Goal: Task Accomplishment & Management: Use online tool/utility

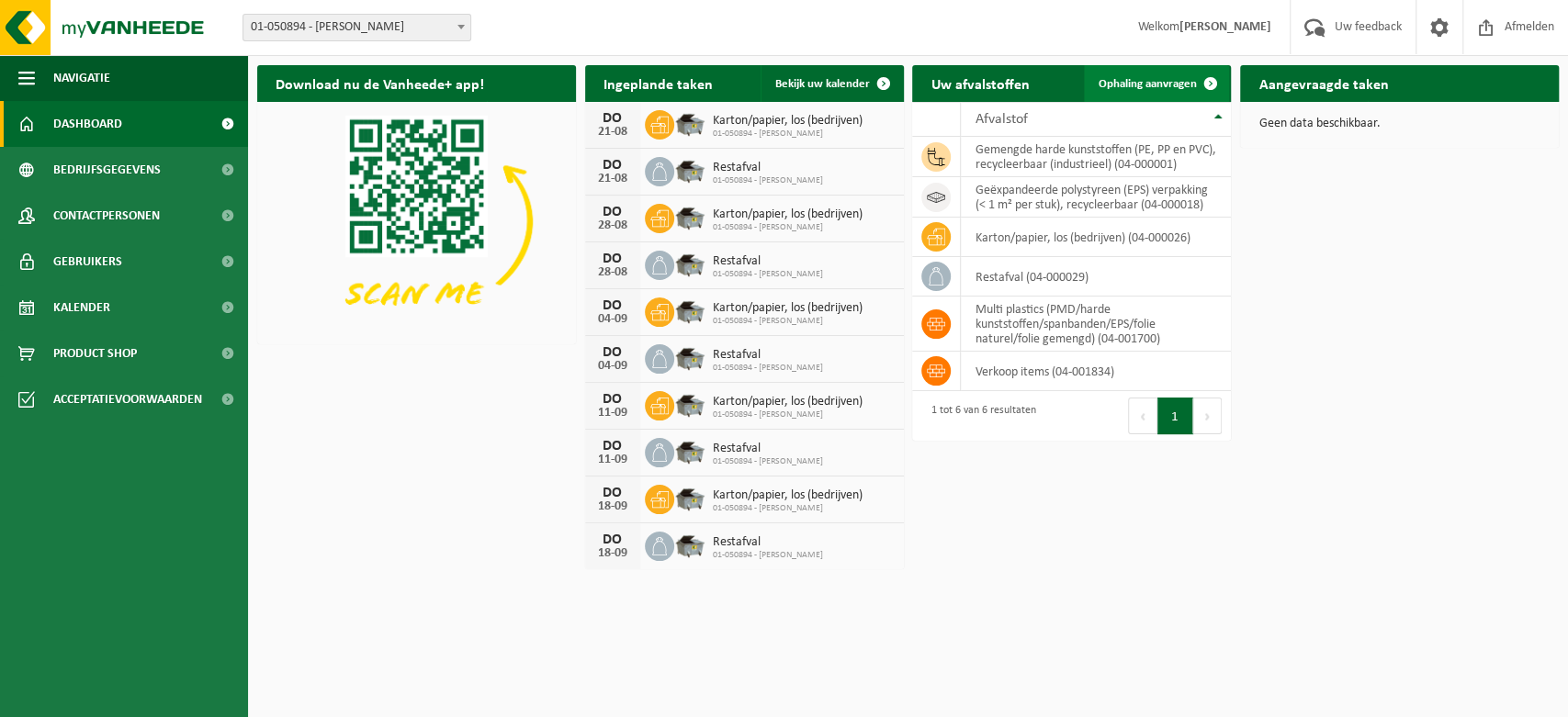
click at [1134, 78] on span "Ophaling aanvragen" at bounding box center [1148, 84] width 98 height 12
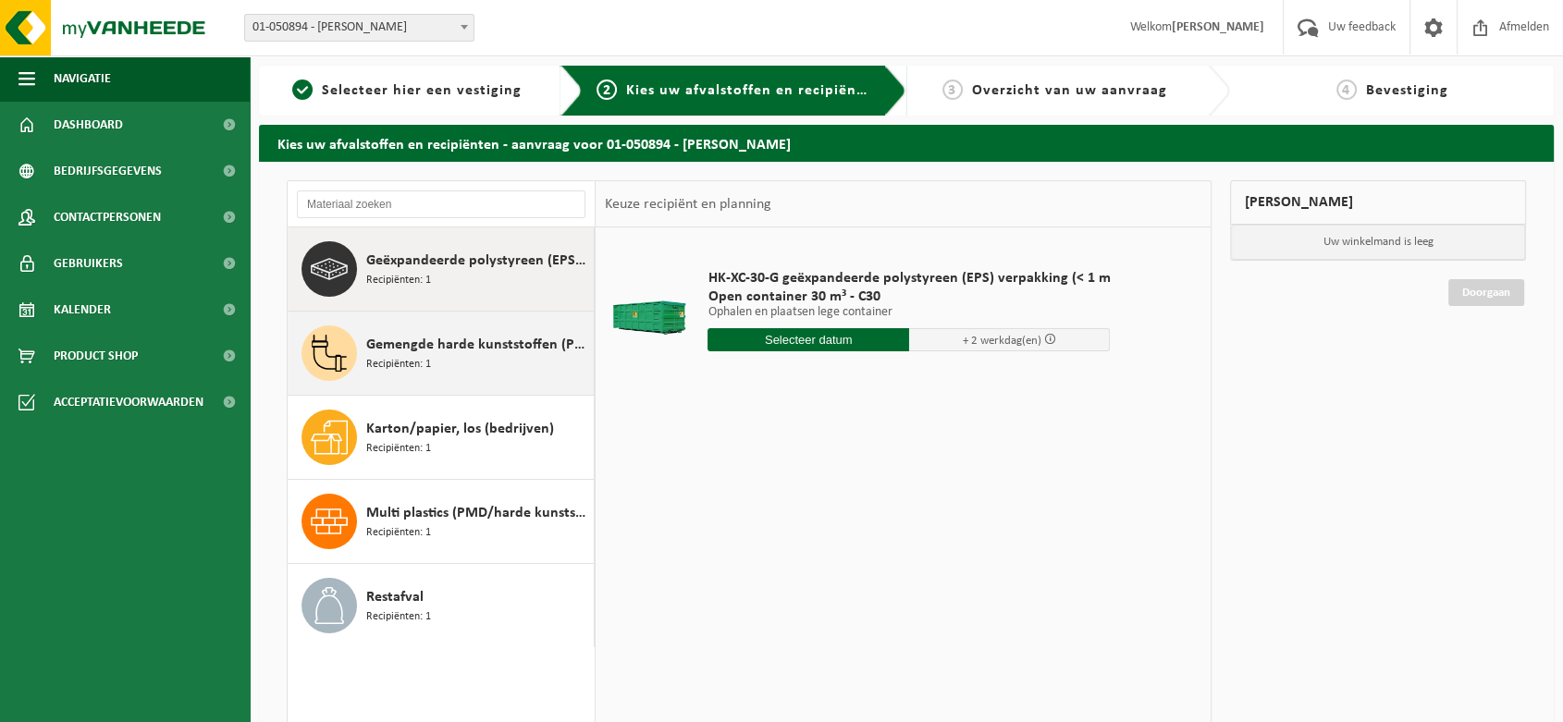
click at [459, 345] on span "Gemengde harde kunststoffen (PE, PP en PVC), recycleerbaar (industrieel)" at bounding box center [477, 345] width 223 height 22
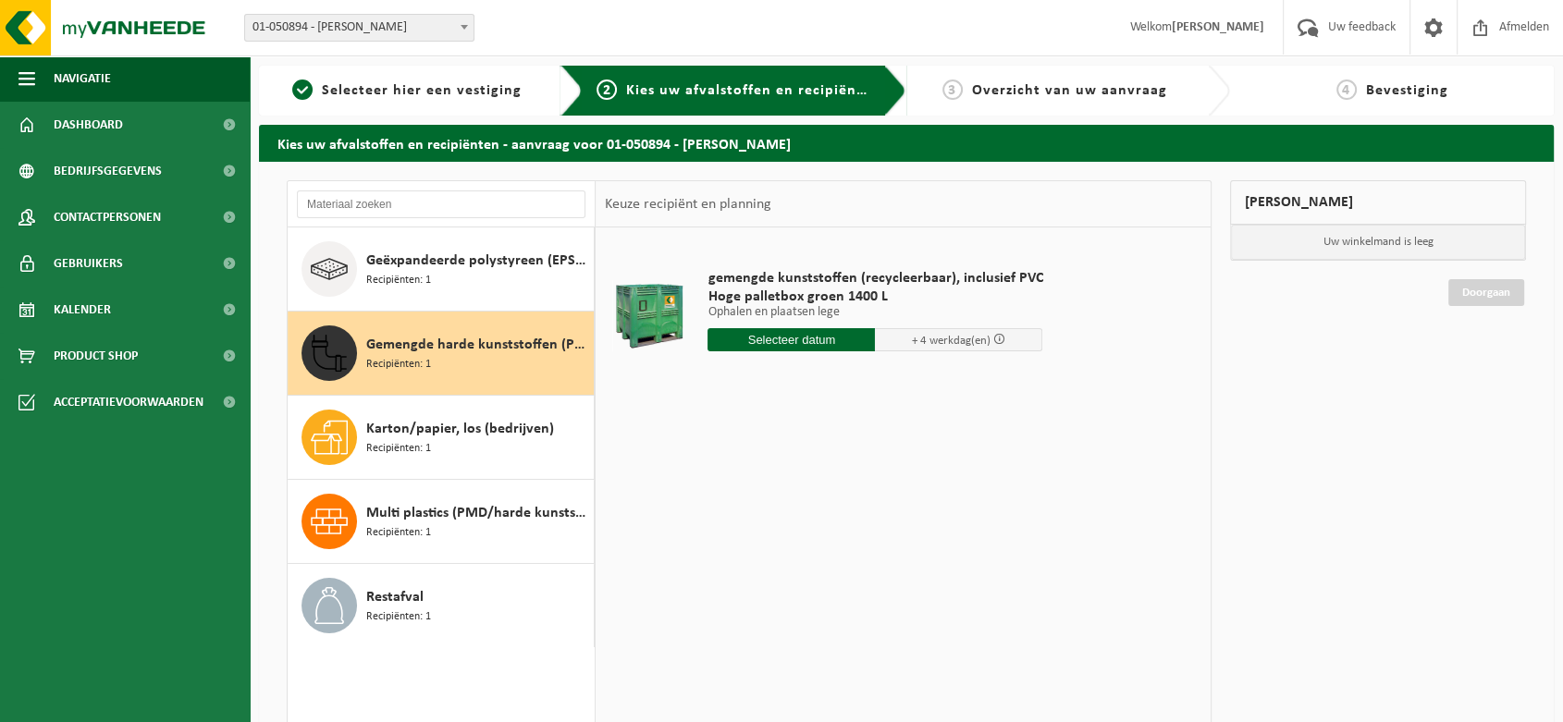
click at [808, 343] on input "text" at bounding box center [790, 339] width 167 height 23
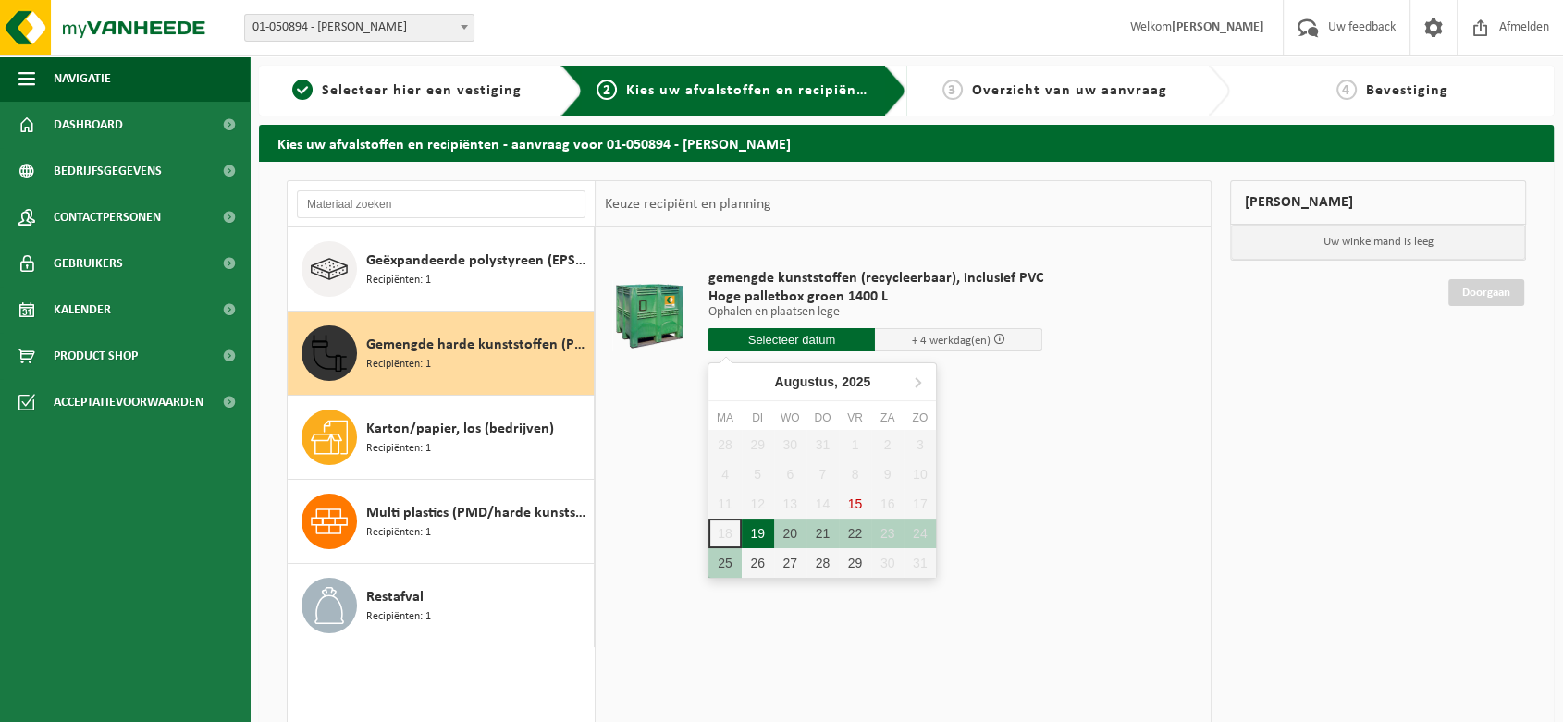
click at [758, 533] on div "19" at bounding box center [758, 534] width 32 height 30
type input "Van 2025-08-19"
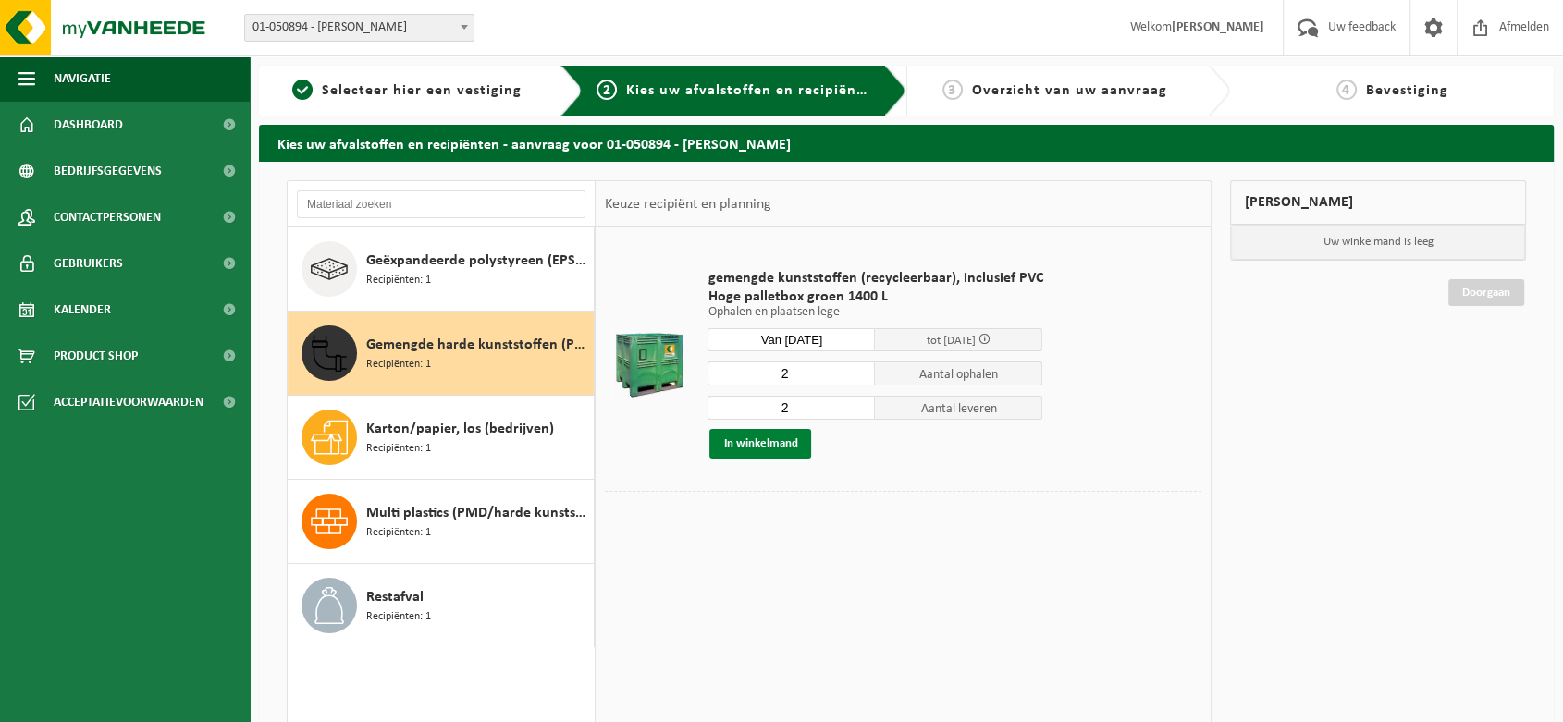
click at [754, 442] on button "In winkelmand" at bounding box center [760, 444] width 102 height 30
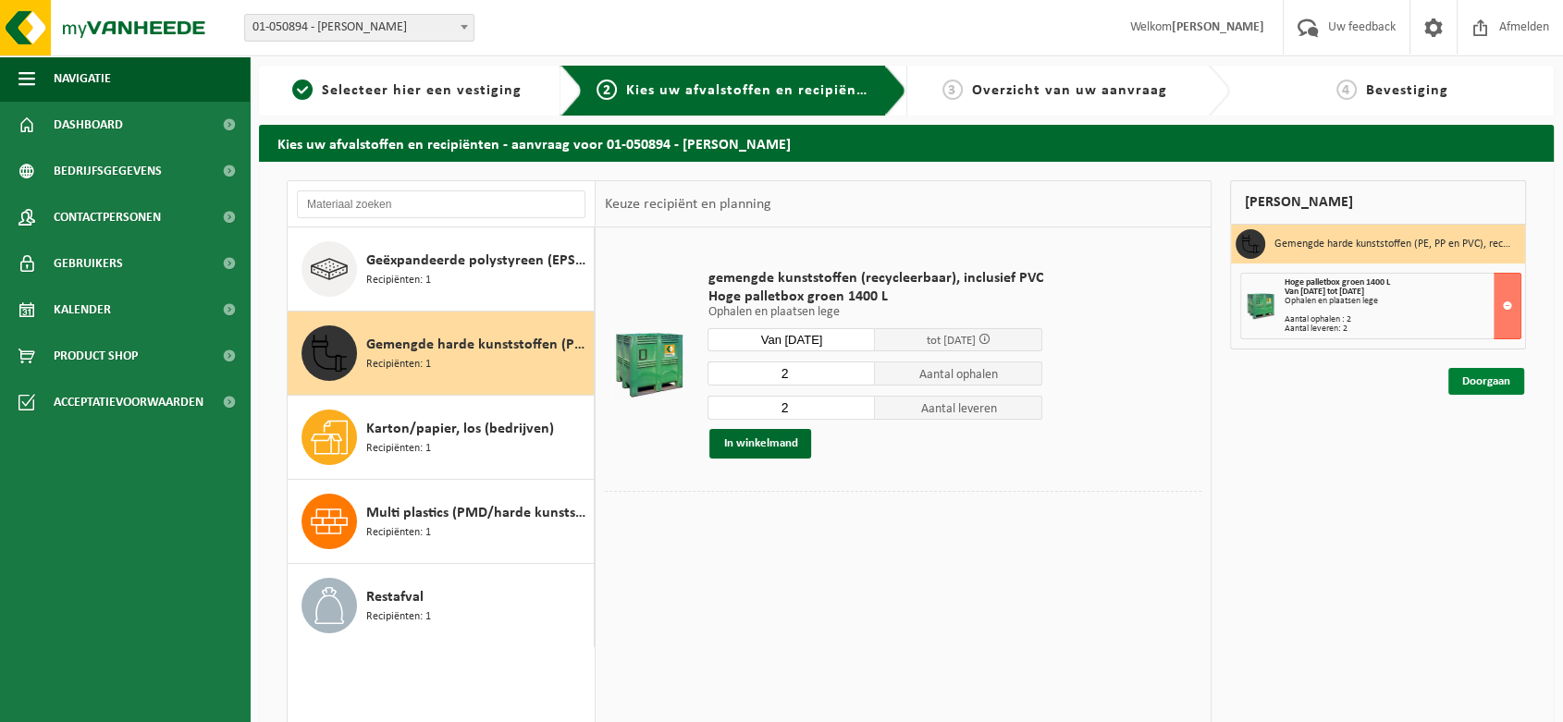
click at [1486, 374] on link "Doorgaan" at bounding box center [1486, 381] width 76 height 27
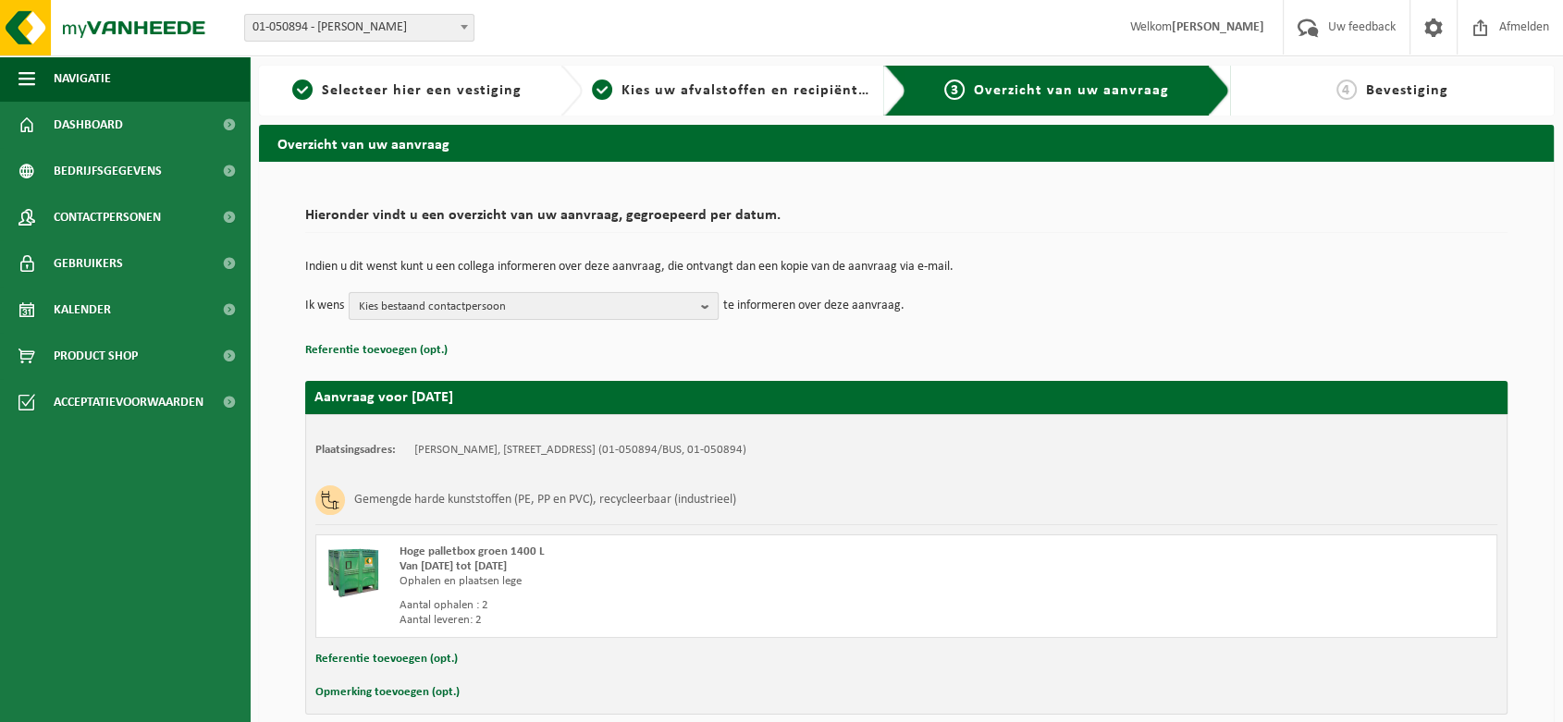
click at [432, 307] on span "Kies bestaand contactpersoon" at bounding box center [526, 307] width 335 height 28
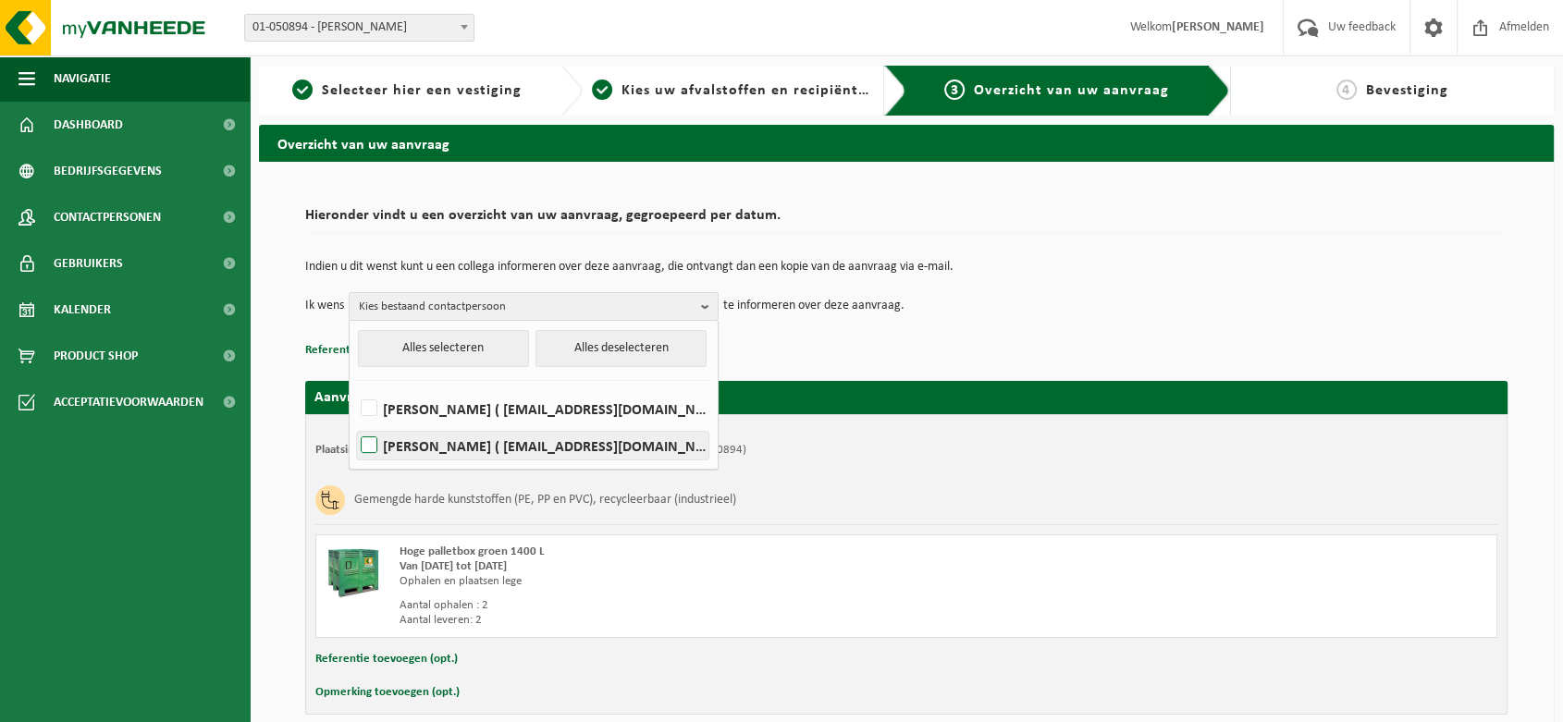
click at [398, 444] on label "John Vanhomwegen ( magazijn@goensjohan.be )" at bounding box center [532, 446] width 351 height 28
click at [354, 423] on input "John Vanhomwegen ( magazijn@goensjohan.be )" at bounding box center [353, 422] width 1 height 1
checkbox input "true"
click at [1044, 330] on div "Indien u dit wenst kunt u een collega informeren over deze aanvraag, die ontvan…" at bounding box center [906, 290] width 1202 height 96
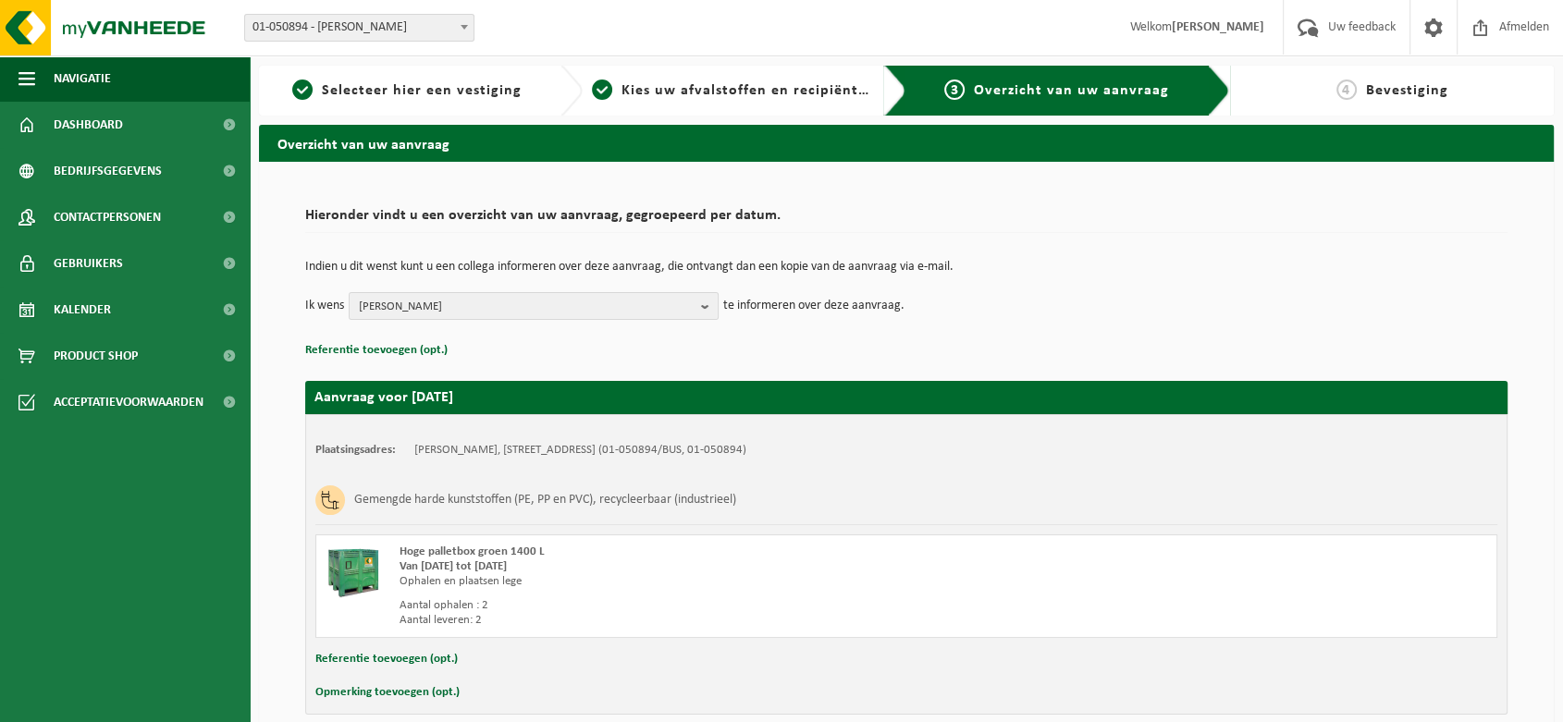
scroll to position [84, 0]
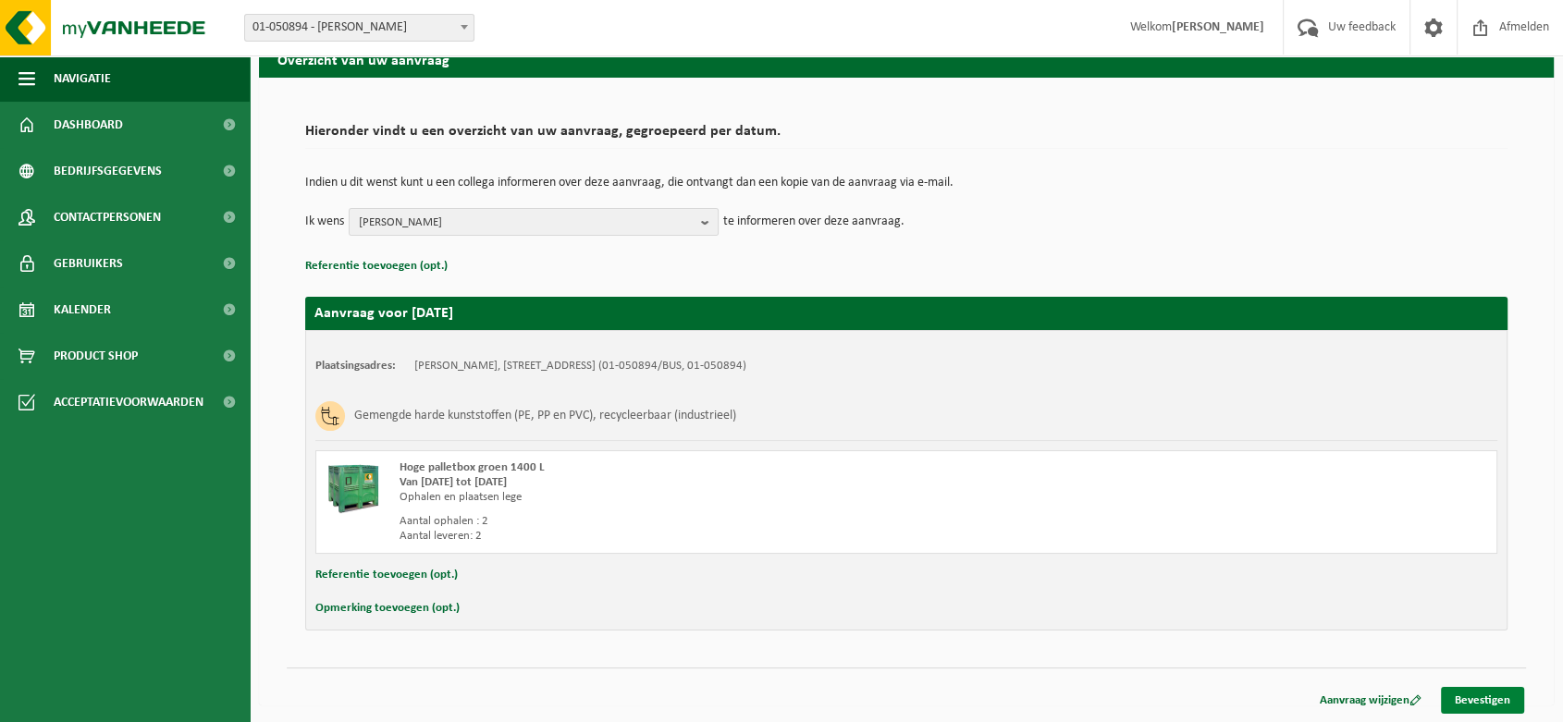
click at [1493, 693] on link "Bevestigen" at bounding box center [1482, 700] width 83 height 27
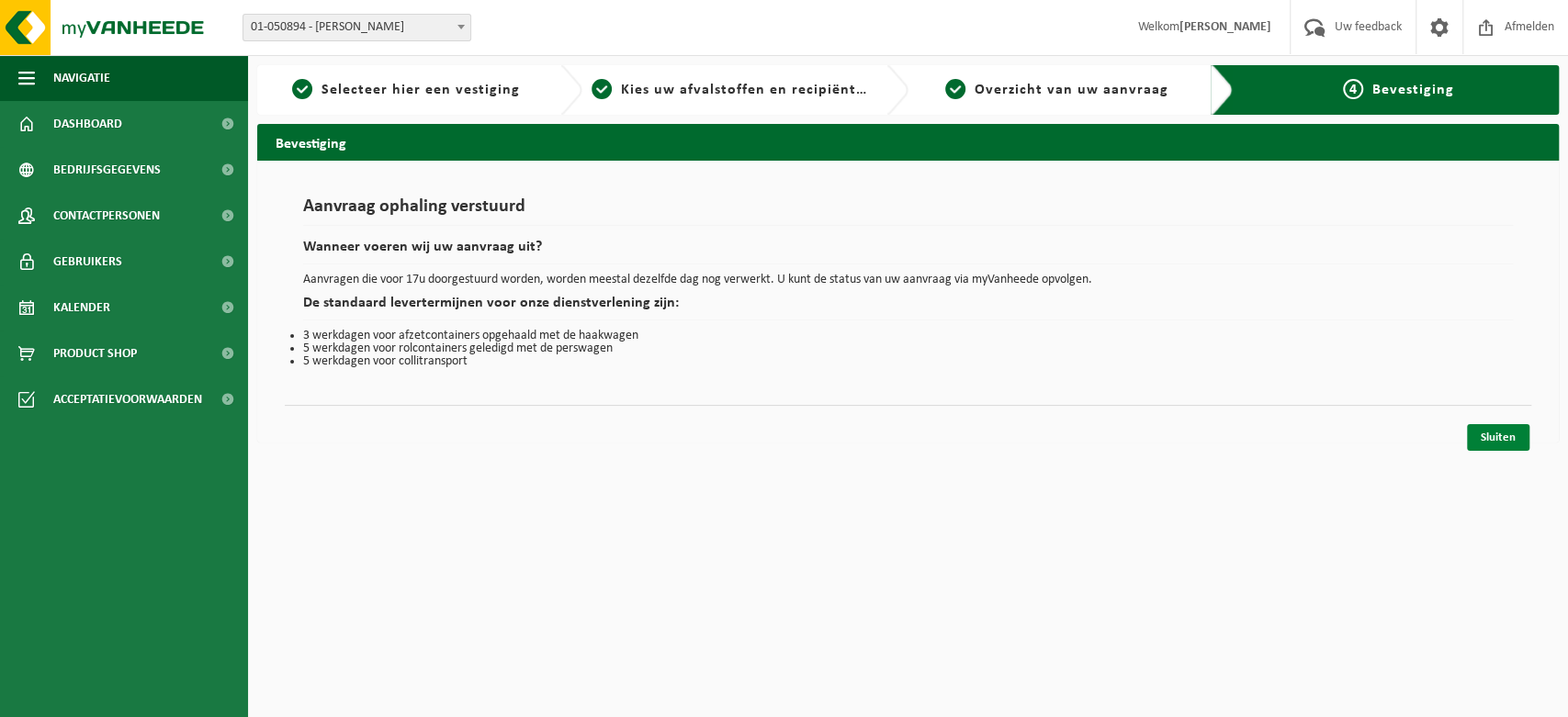
click at [1481, 435] on link "Sluiten" at bounding box center [1498, 437] width 63 height 27
